Goal: Information Seeking & Learning: Check status

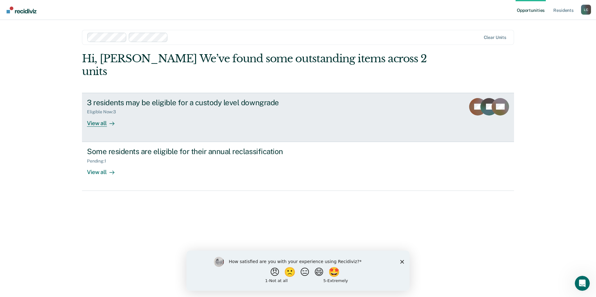
click at [98, 115] on div "View all" at bounding box center [104, 121] width 35 height 12
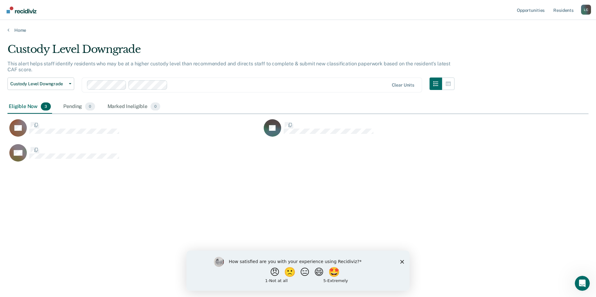
scroll to position [203, 576]
